Goal: Find contact information: Obtain details needed to contact an individual or organization

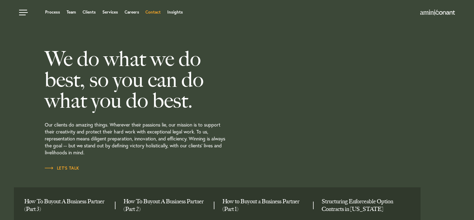
click at [153, 12] on link "Contact" at bounding box center [152, 12] width 15 height 4
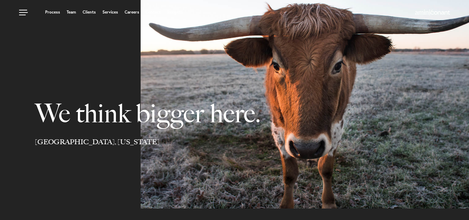
select select "Austin"
select select "Business and Civil Litigation"
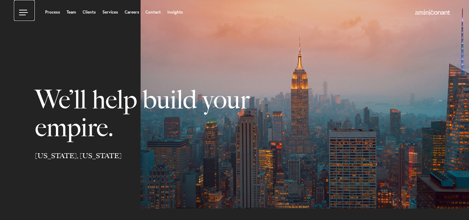
click at [21, 10] on link at bounding box center [24, 10] width 21 height 21
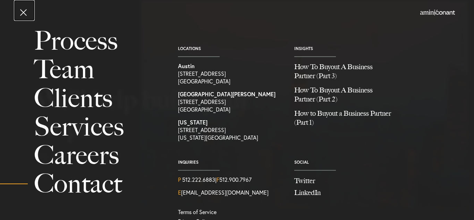
click at [22, 16] on link at bounding box center [24, 10] width 21 height 21
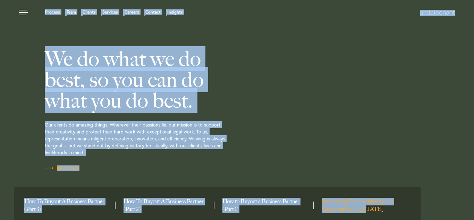
click at [383, 210] on body "Process Team Clients Services Careers Contact Insights Process Team Clients Ser…" at bounding box center [237, 110] width 474 height 220
